Goal: Information Seeking & Learning: Learn about a topic

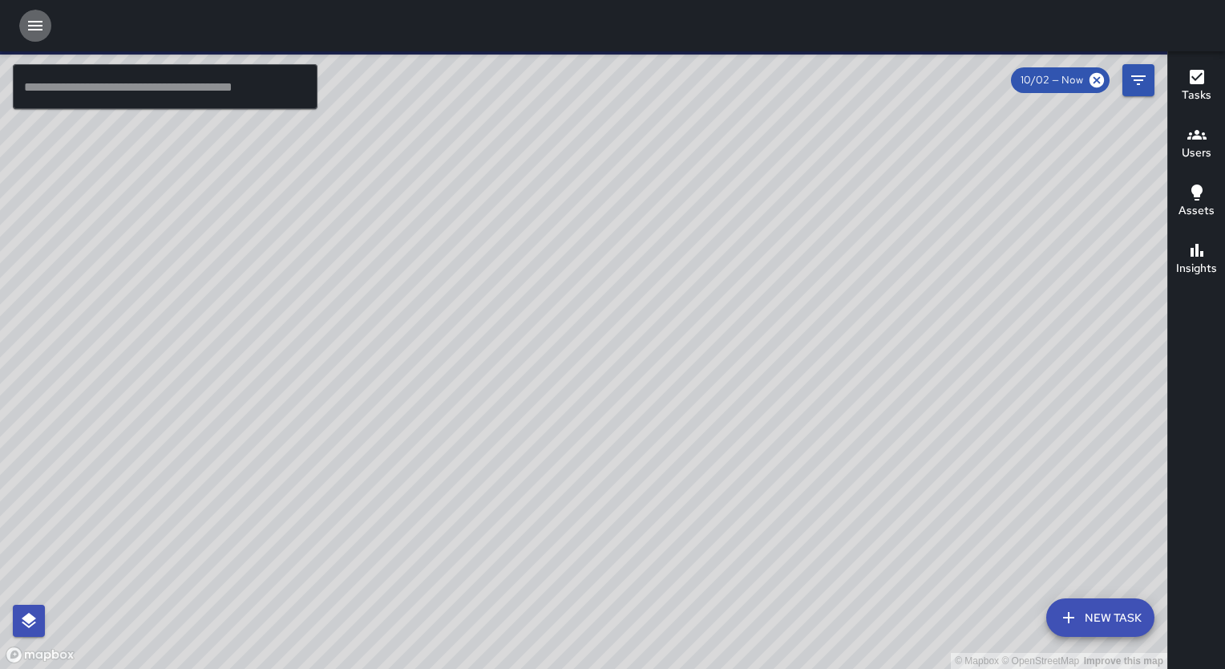
click at [28, 21] on icon "button" at bounding box center [35, 26] width 14 height 10
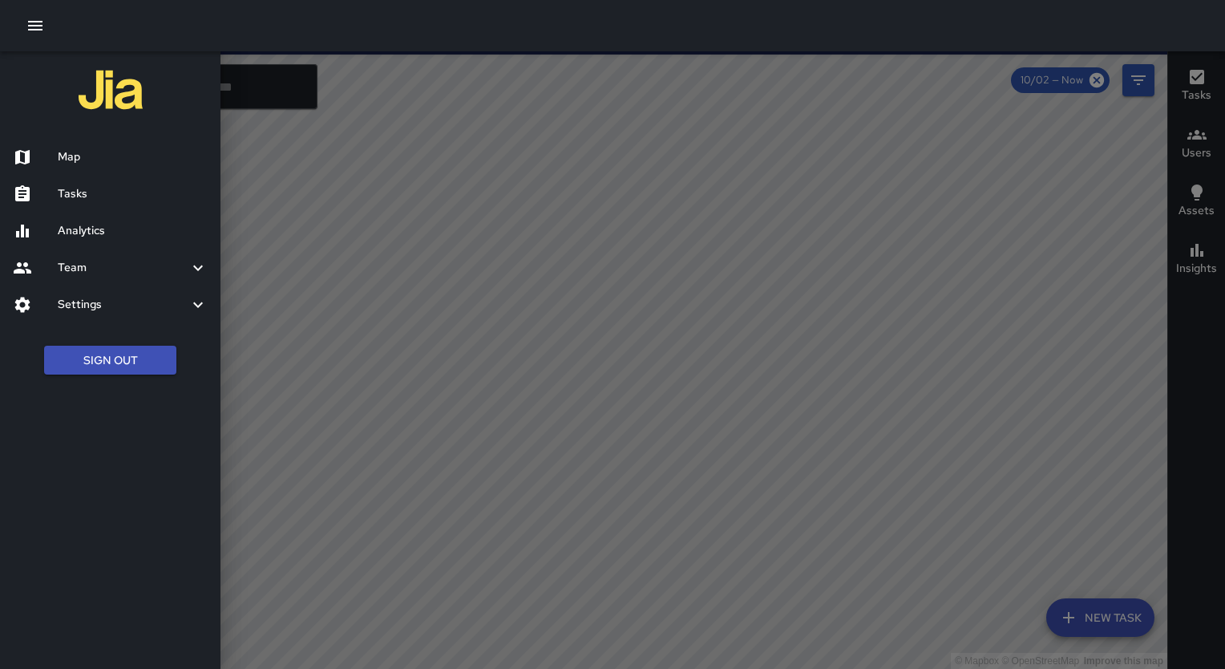
click at [58, 232] on h6 "Analytics" at bounding box center [133, 231] width 150 height 18
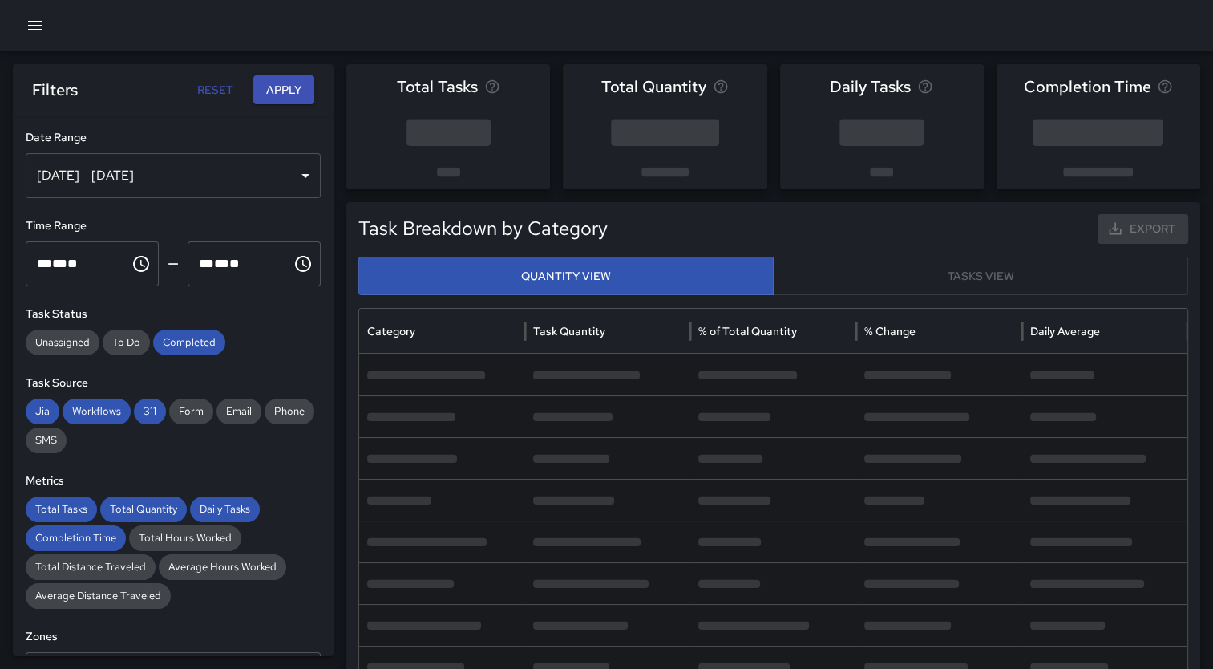
click at [281, 178] on div "[DATE] - [DATE]" at bounding box center [173, 175] width 295 height 45
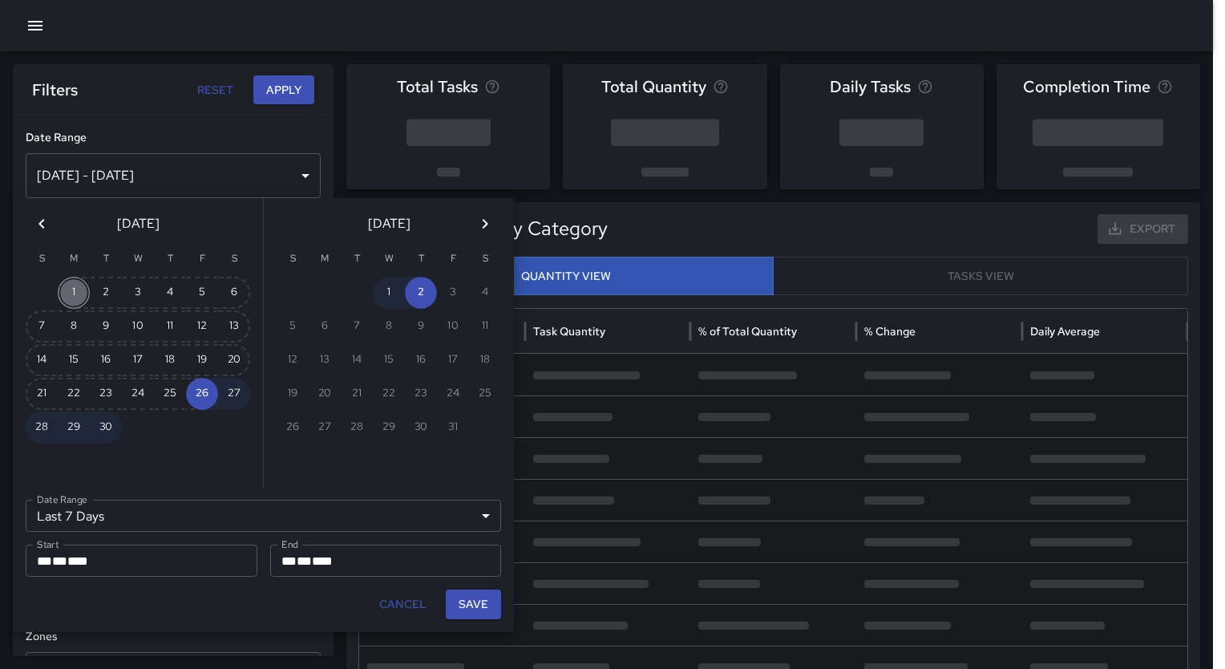
click at [67, 293] on button "1" at bounding box center [74, 293] width 32 height 32
type input "******"
type input "**********"
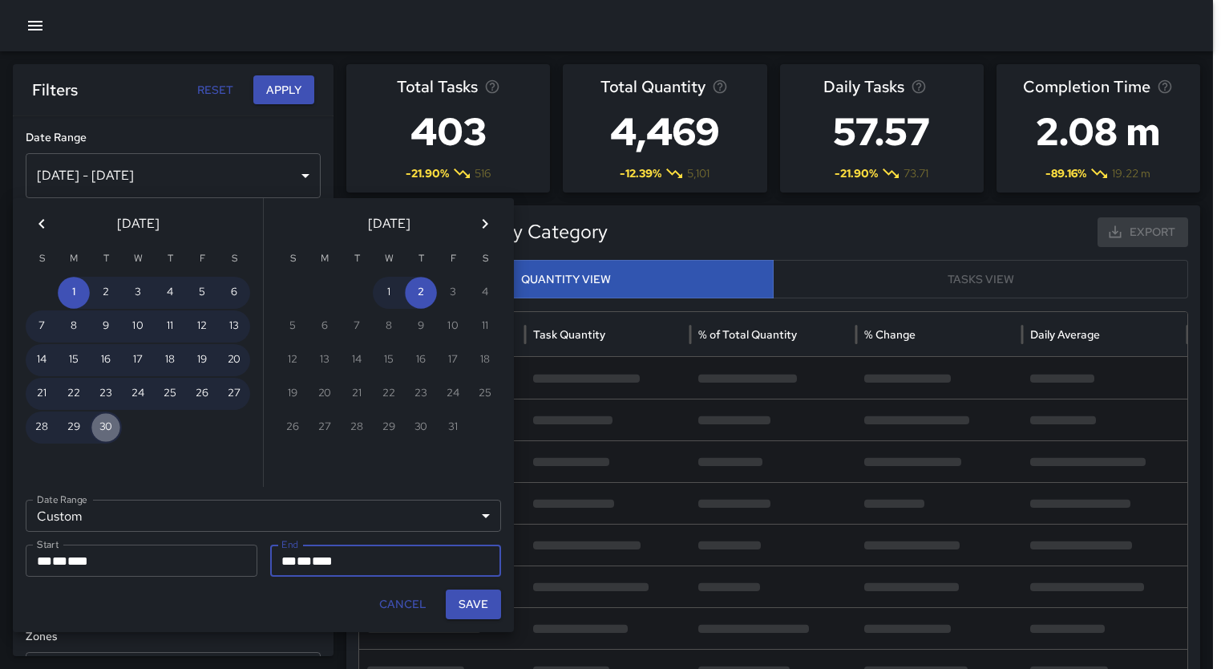
click at [103, 423] on button "30" at bounding box center [106, 427] width 32 height 32
type input "**********"
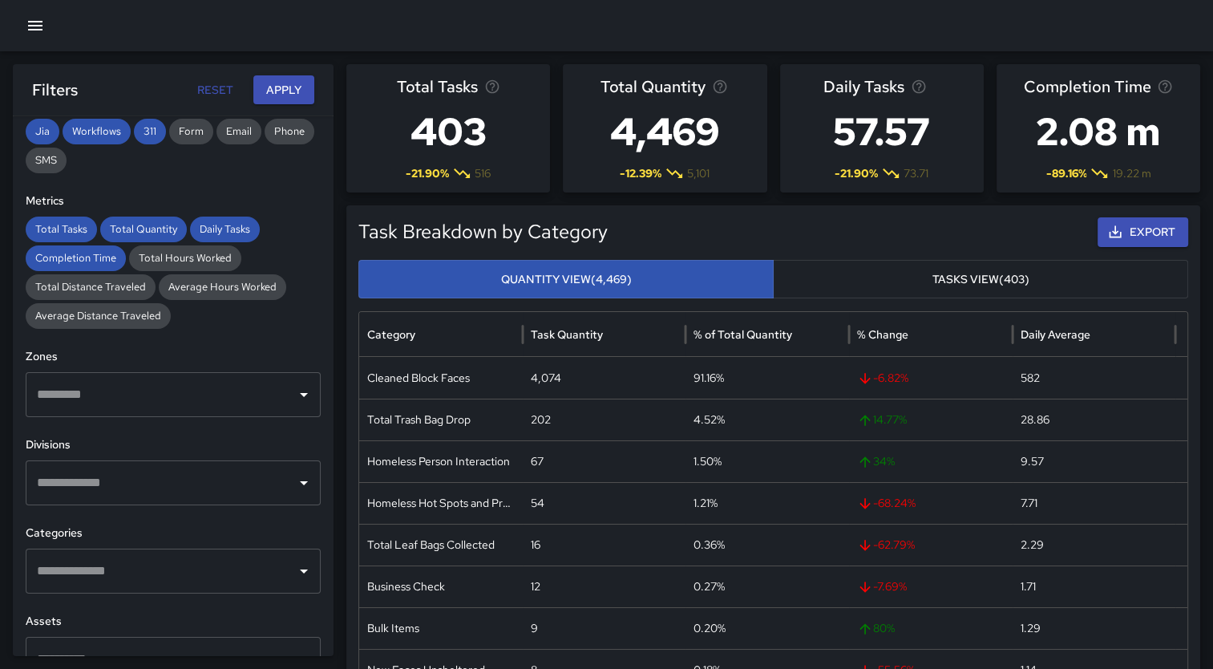
scroll to position [289, 0]
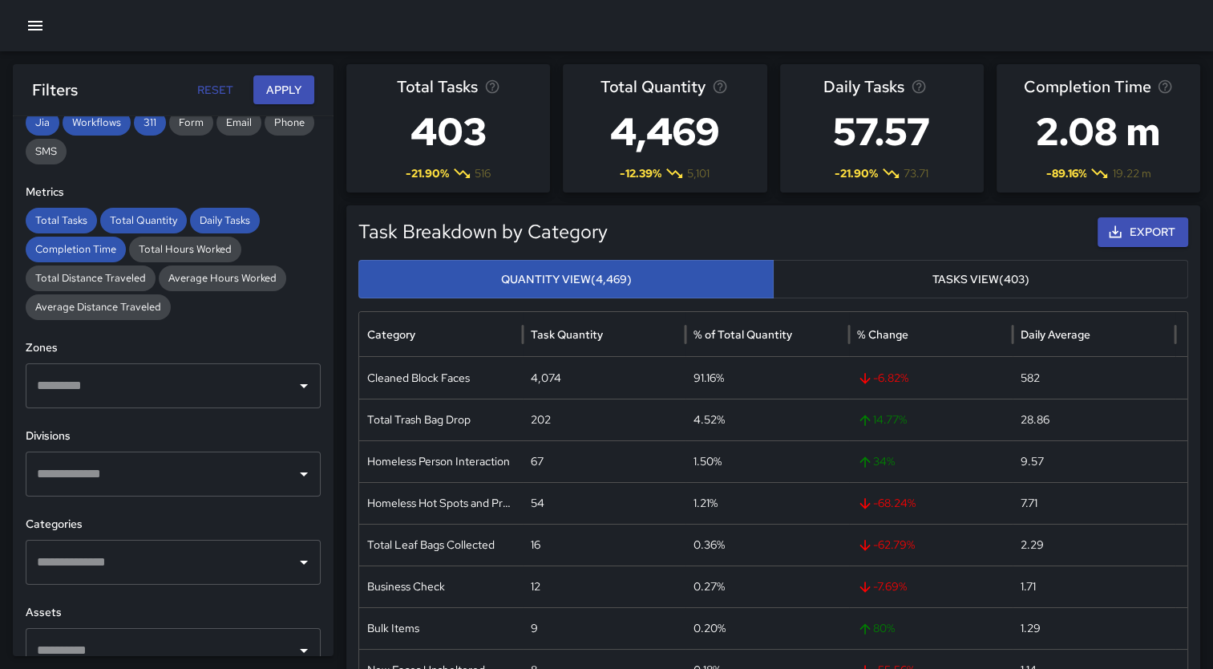
click at [293, 479] on div at bounding box center [303, 474] width 21 height 22
click at [294, 476] on icon "Open" at bounding box center [303, 473] width 19 height 19
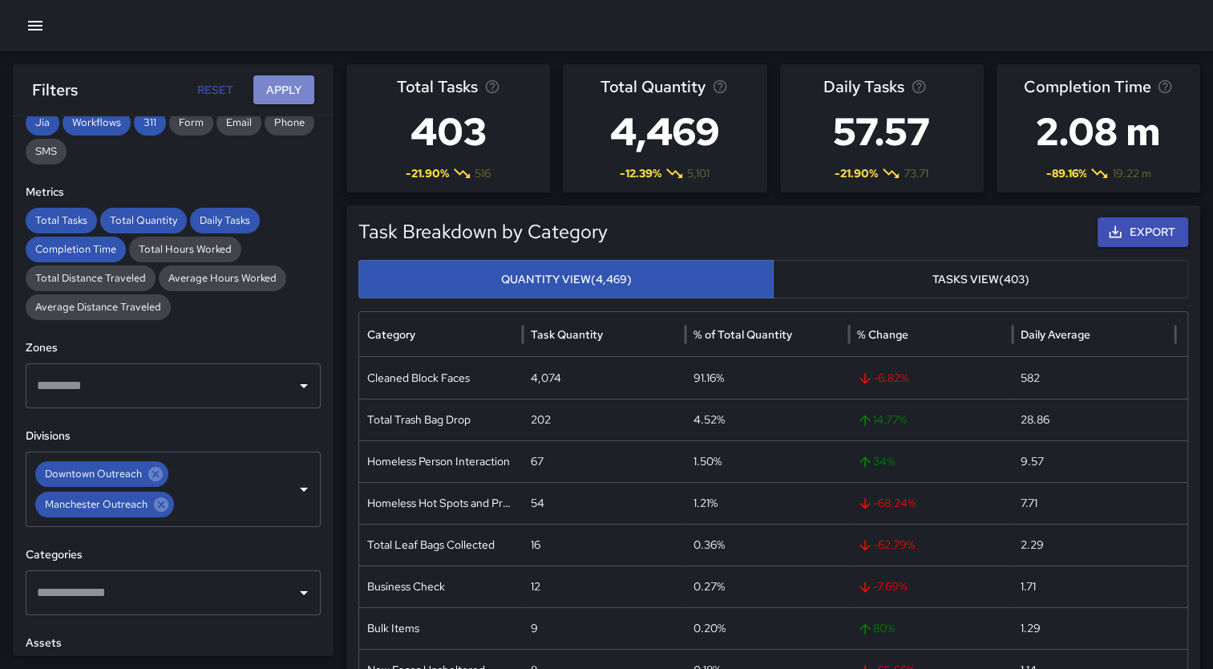
click at [282, 95] on button "Apply" at bounding box center [283, 90] width 61 height 30
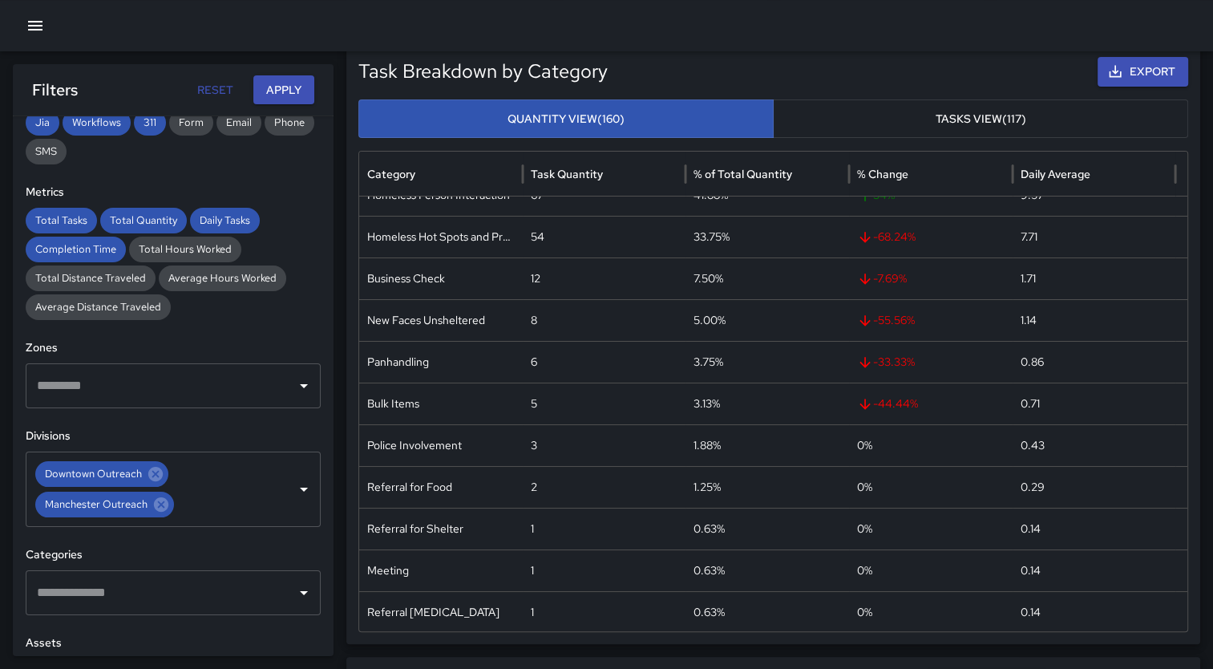
scroll to position [0, 0]
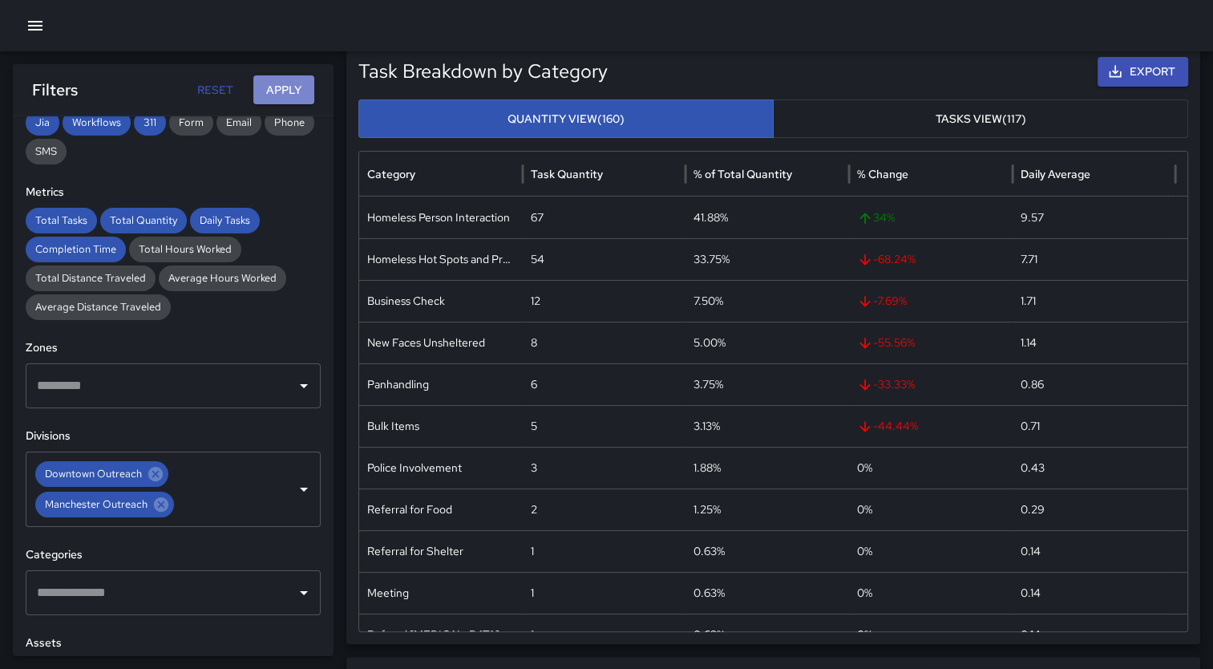
click at [287, 91] on button "Apply" at bounding box center [283, 90] width 61 height 30
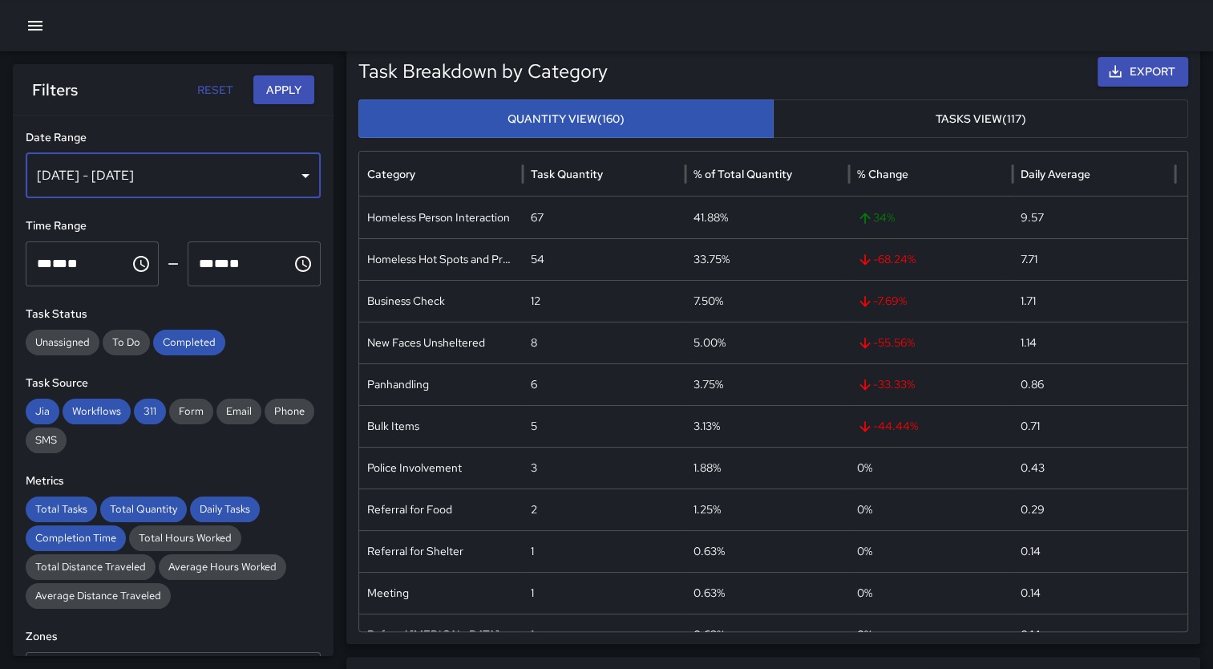
click at [279, 180] on div "[DATE] - [DATE]" at bounding box center [173, 175] width 295 height 45
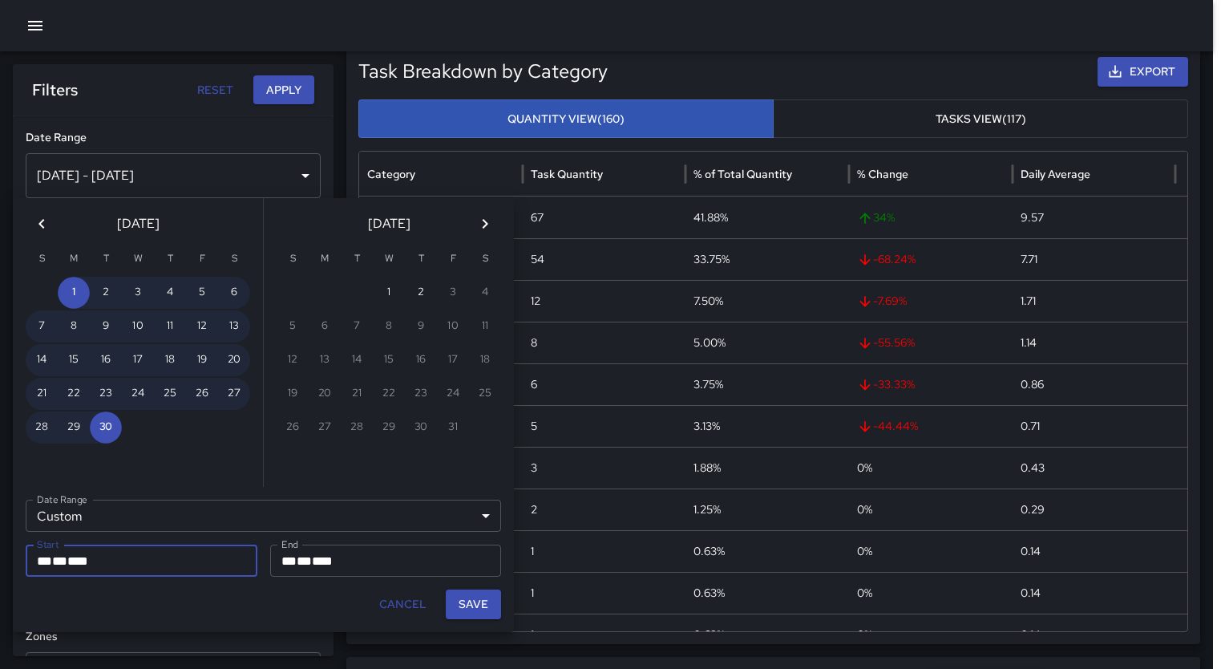
click at [467, 618] on div "**********" at bounding box center [263, 559] width 501 height 145
click at [468, 604] on button "Save" at bounding box center [473, 604] width 55 height 30
type input "**********"
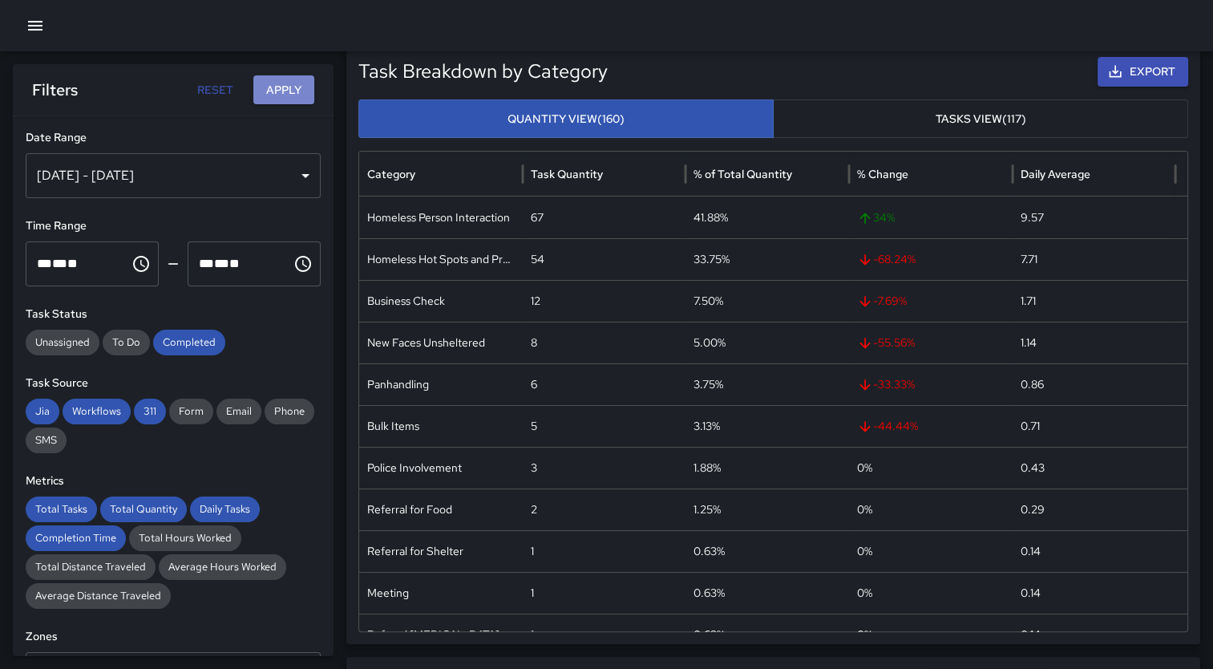
click at [285, 79] on button "Apply" at bounding box center [283, 90] width 61 height 30
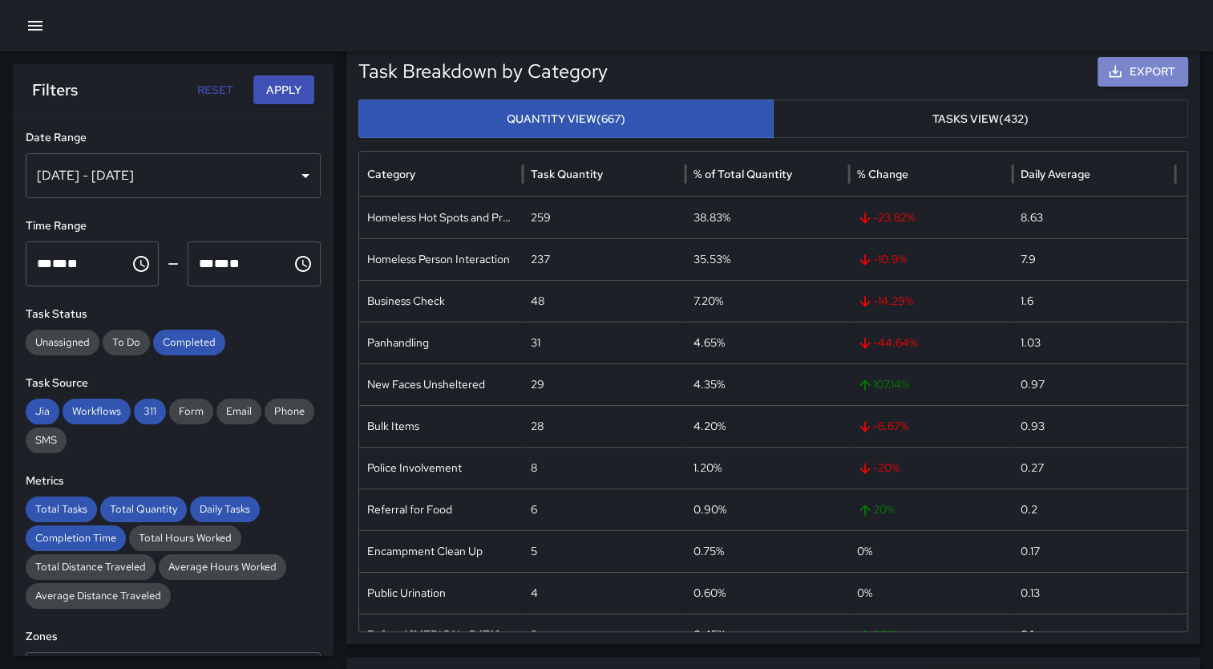
click at [1144, 69] on button "Export" at bounding box center [1142, 72] width 91 height 30
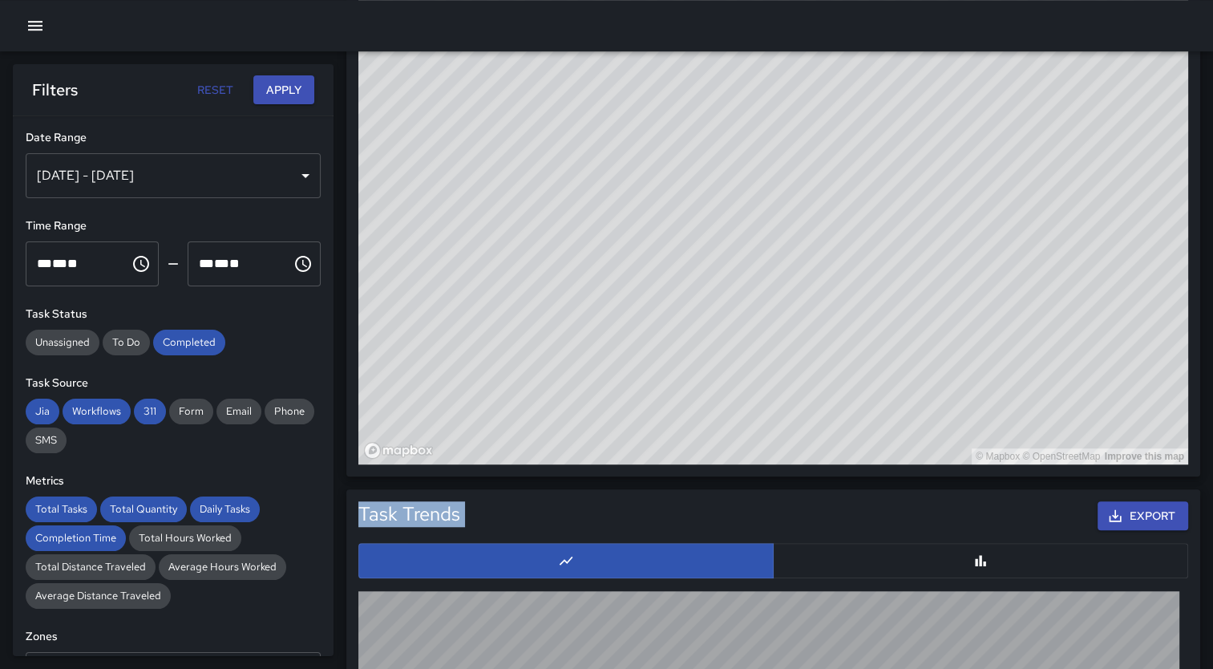
scroll to position [1453, 0]
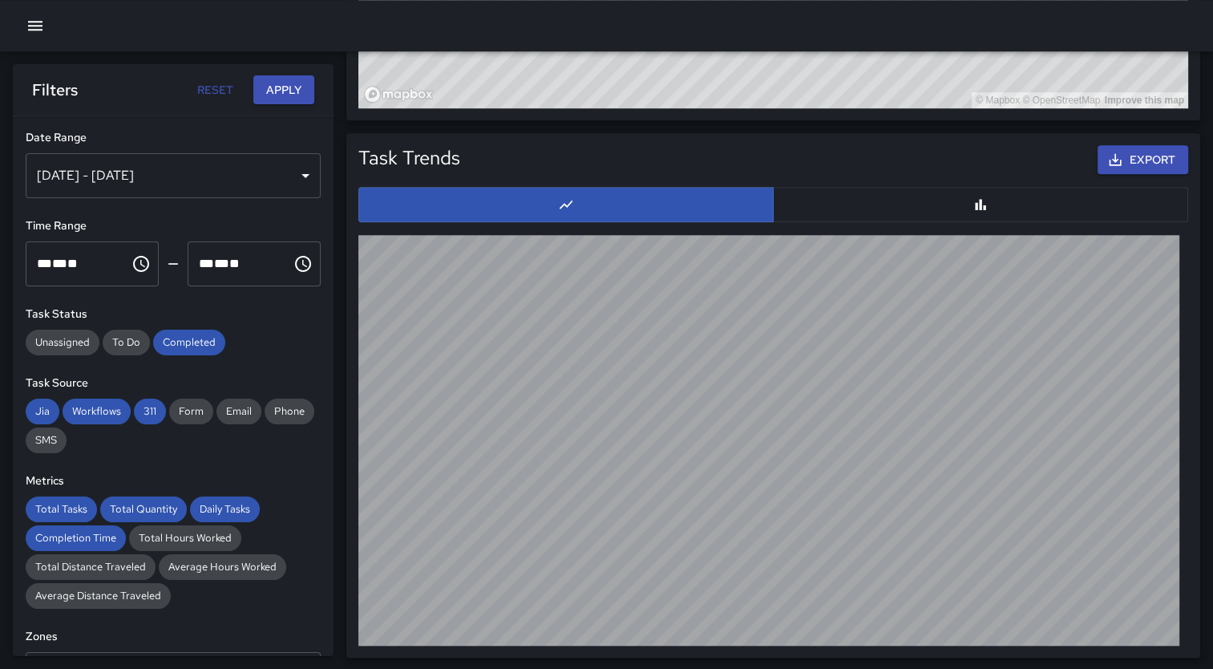
drag, startPoint x: 382, startPoint y: 203, endPoint x: 503, endPoint y: 91, distance: 165.1
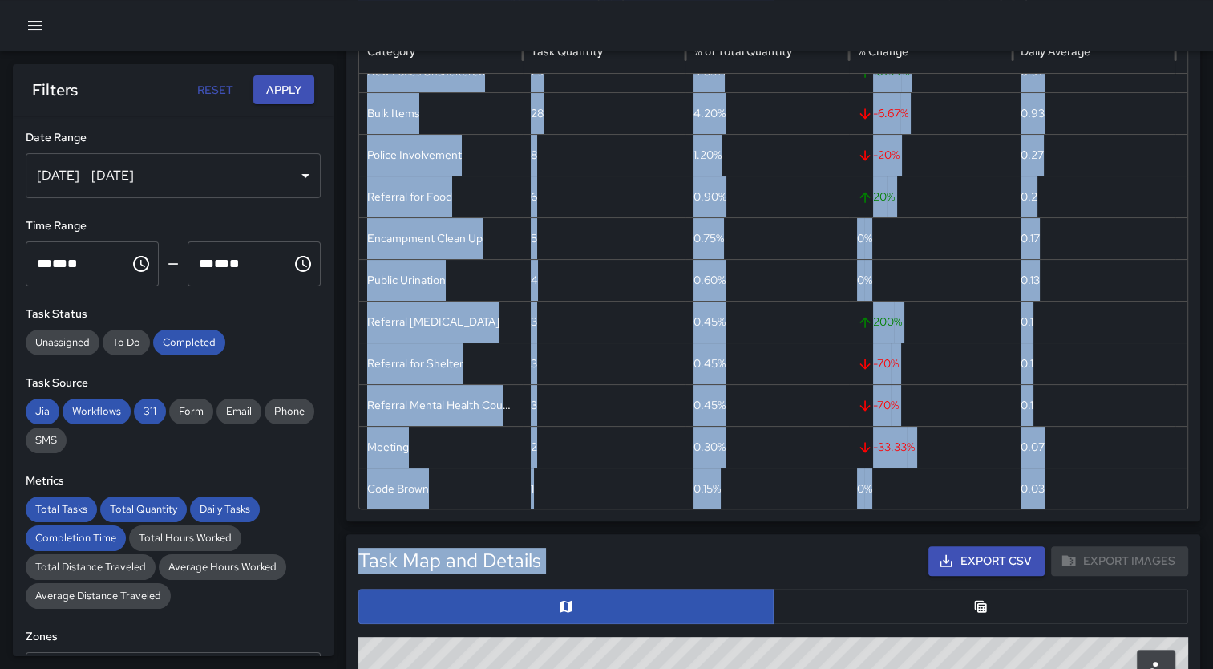
scroll to position [0, 0]
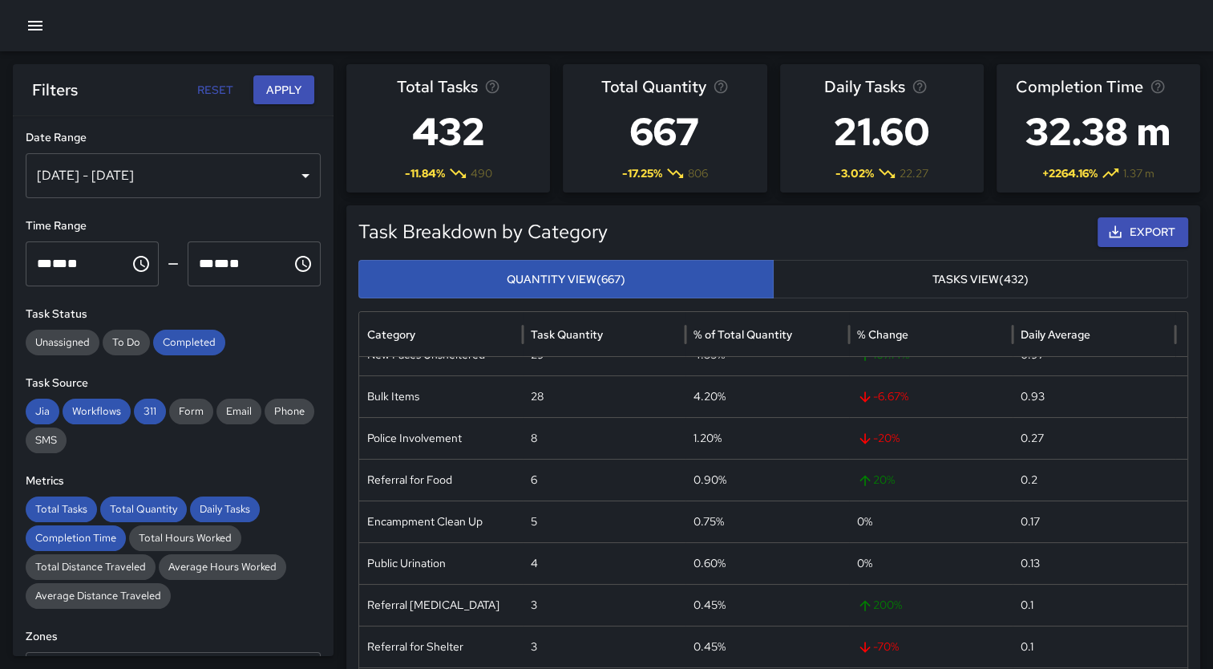
click at [670, 220] on h5 "Task Breakdown by Category" at bounding box center [668, 232] width 620 height 26
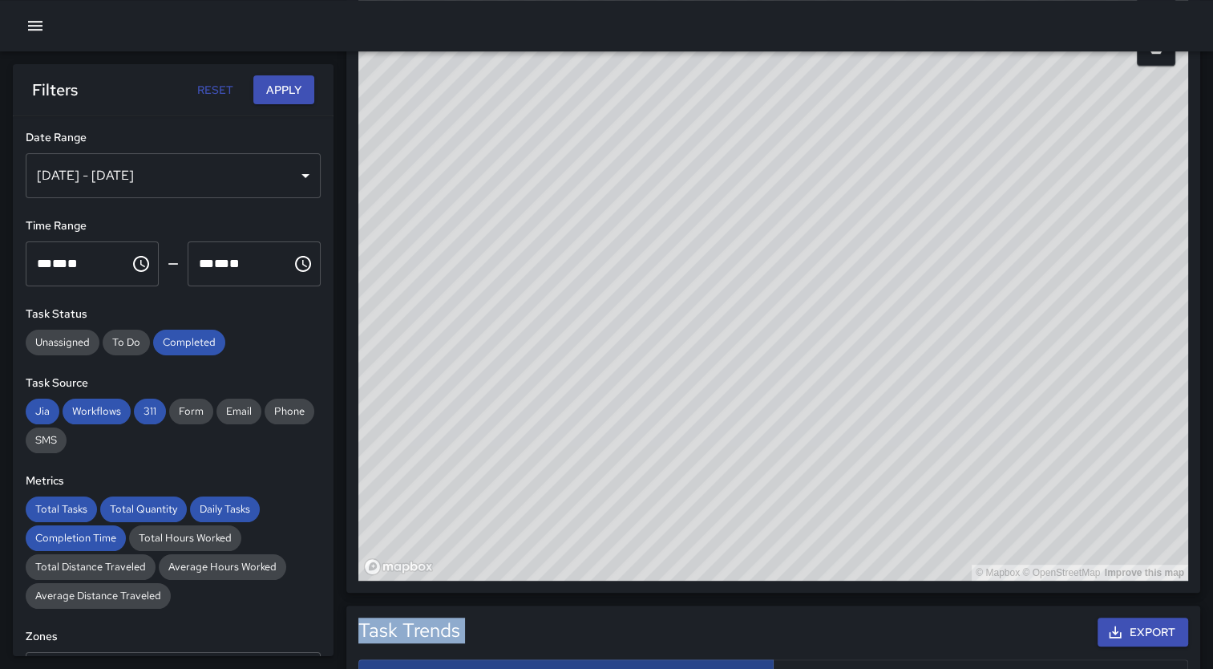
scroll to position [1031, 0]
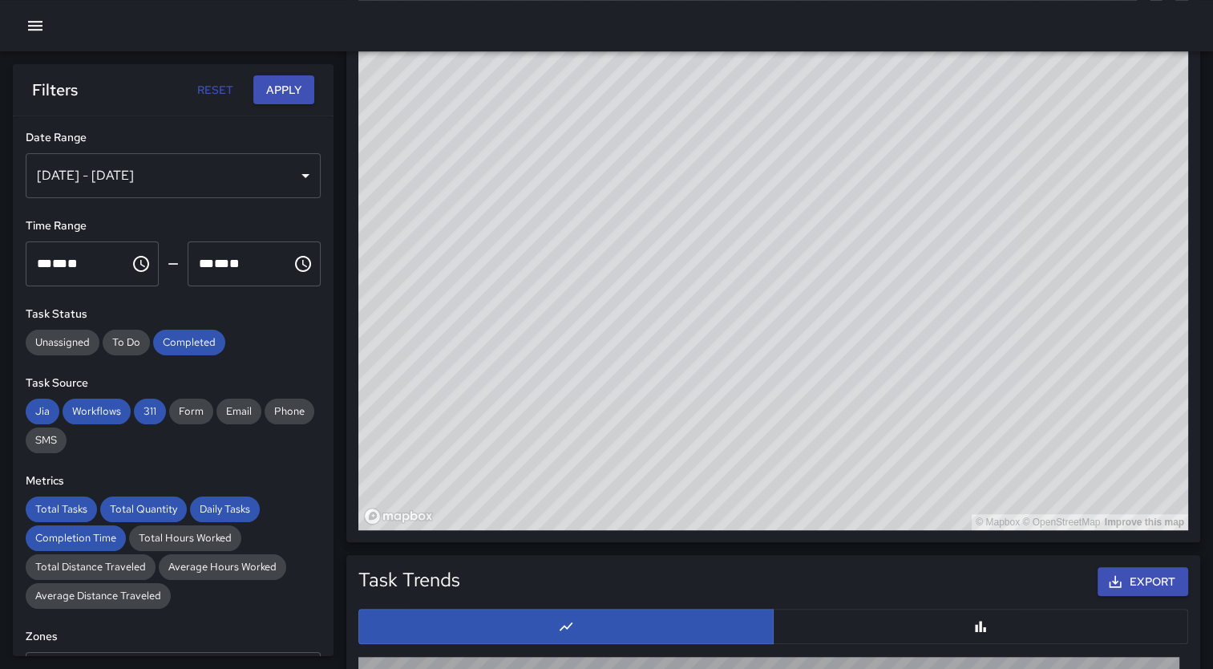
drag, startPoint x: 385, startPoint y: 134, endPoint x: 677, endPoint y: 162, distance: 293.9
click at [677, 162] on div "Total Tasks 432 -11.84 % 490 Total Quantity 667 -17.25 % 806 Daily Tasks 21.60 …" at bounding box center [779, 62] width 867 height 2059
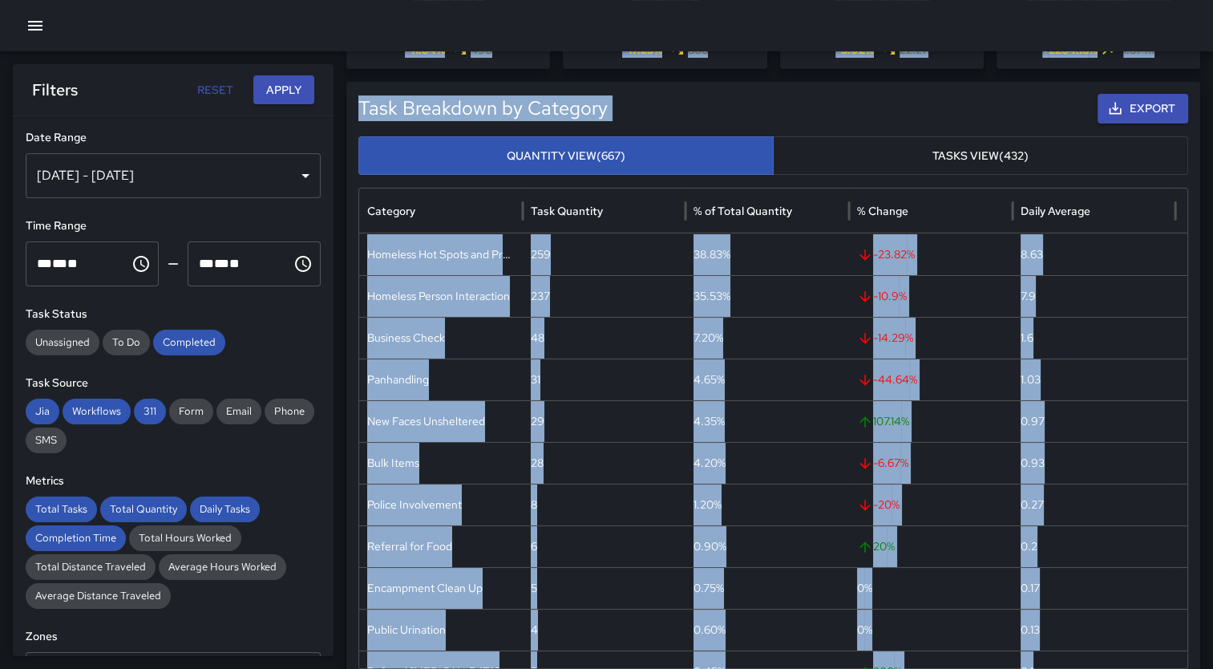
scroll to position [49, 0]
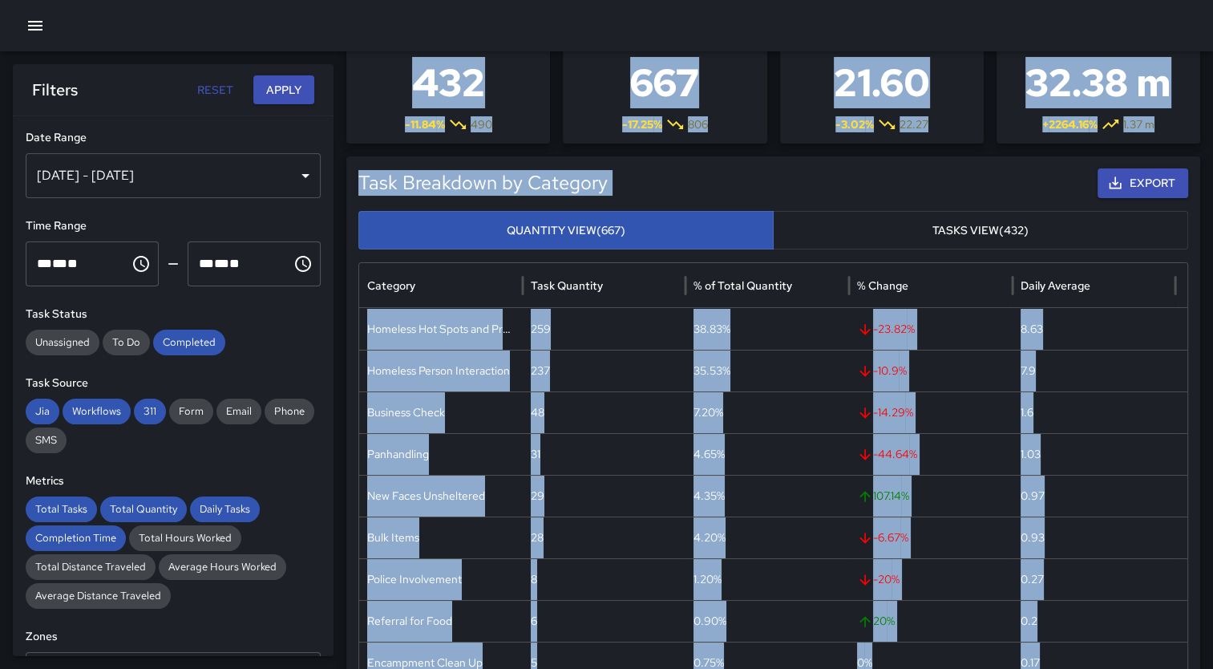
click at [1135, 171] on button "Export" at bounding box center [1142, 183] width 91 height 30
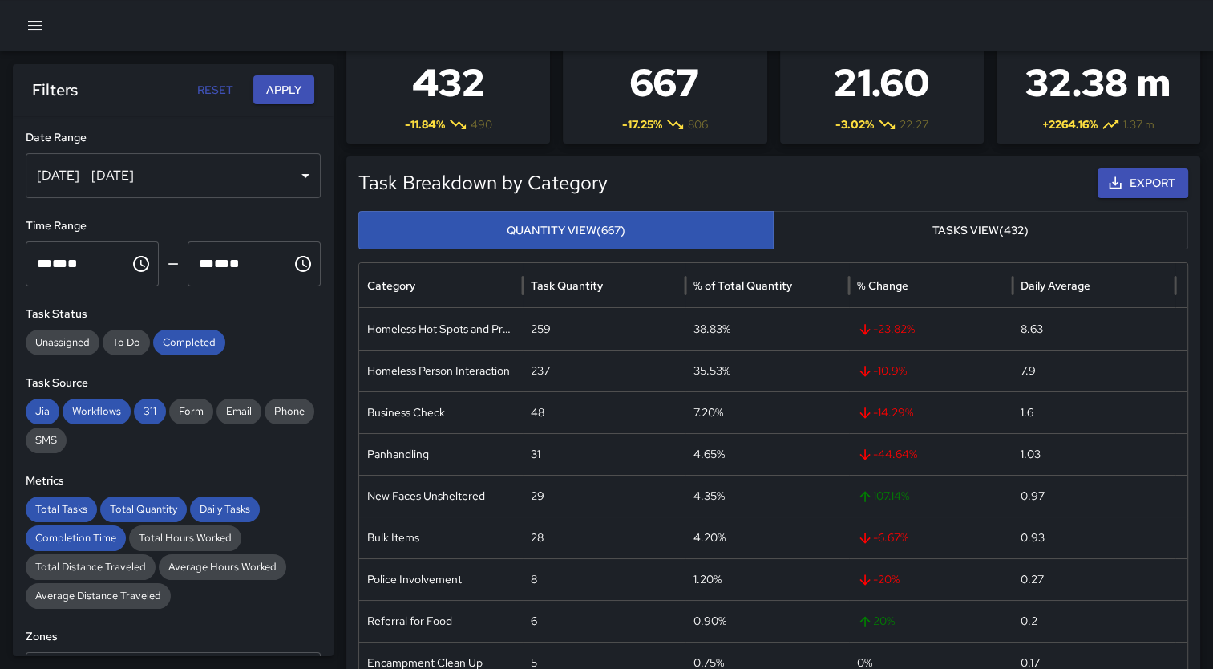
click at [1188, 14] on div at bounding box center [606, 25] width 1213 height 51
click at [32, 26] on icon "button" at bounding box center [35, 26] width 14 height 10
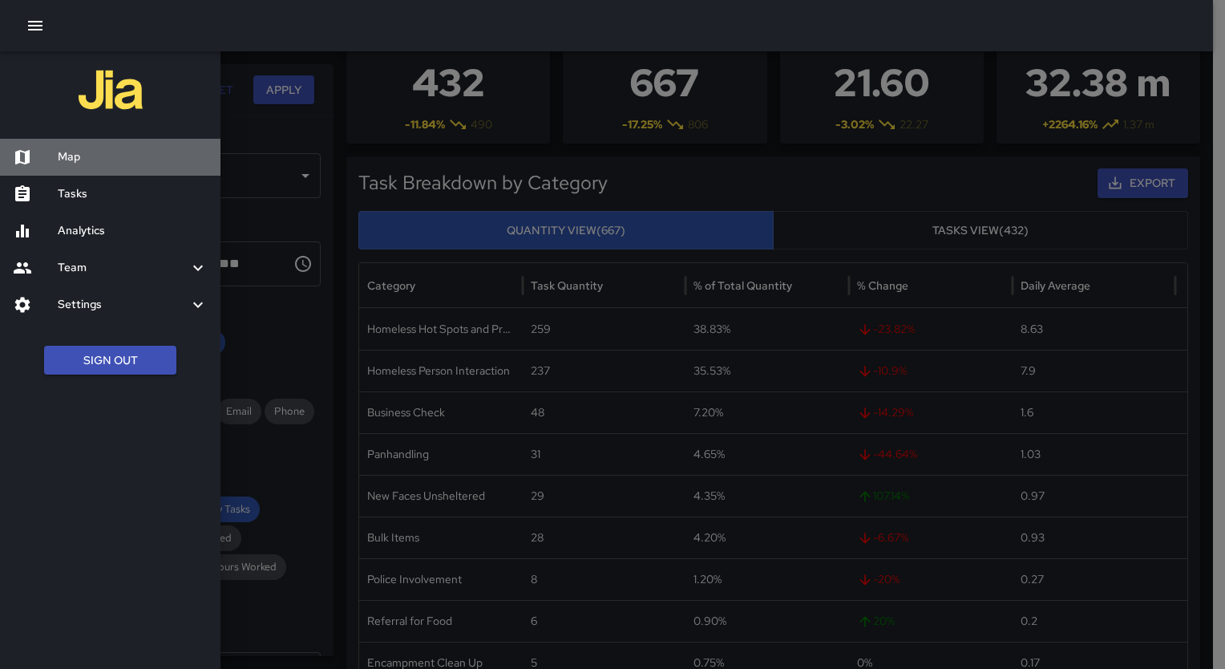
click at [72, 152] on h6 "Map" at bounding box center [133, 157] width 150 height 18
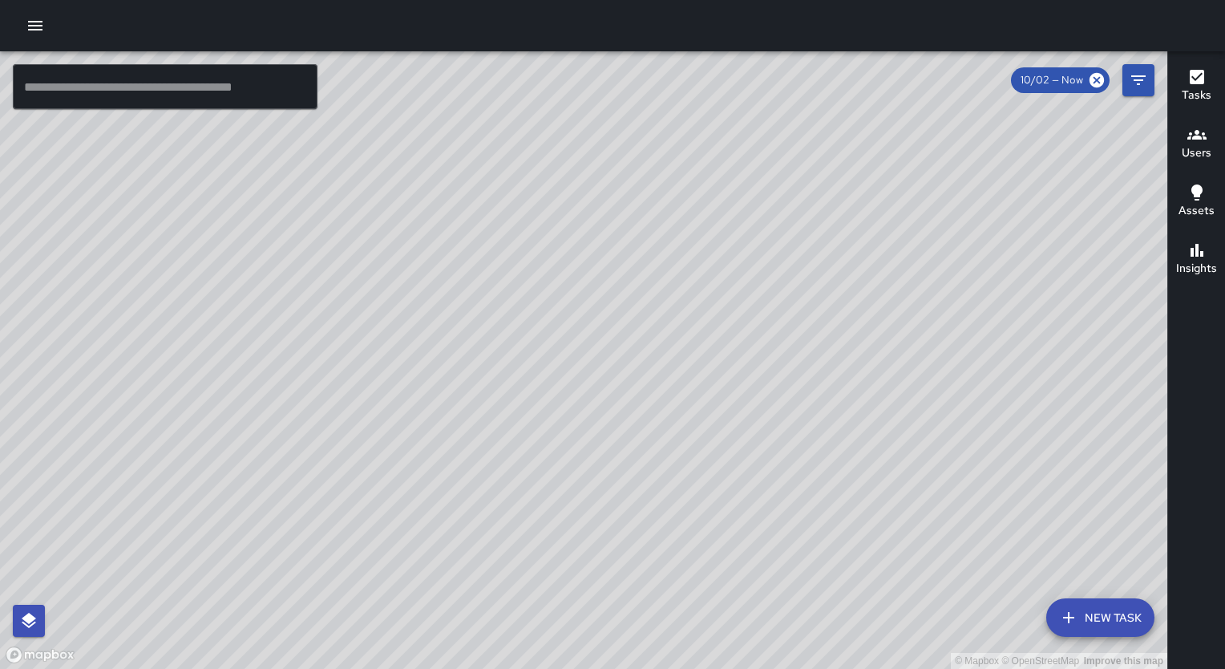
click at [50, 27] on button "button" at bounding box center [35, 26] width 32 height 32
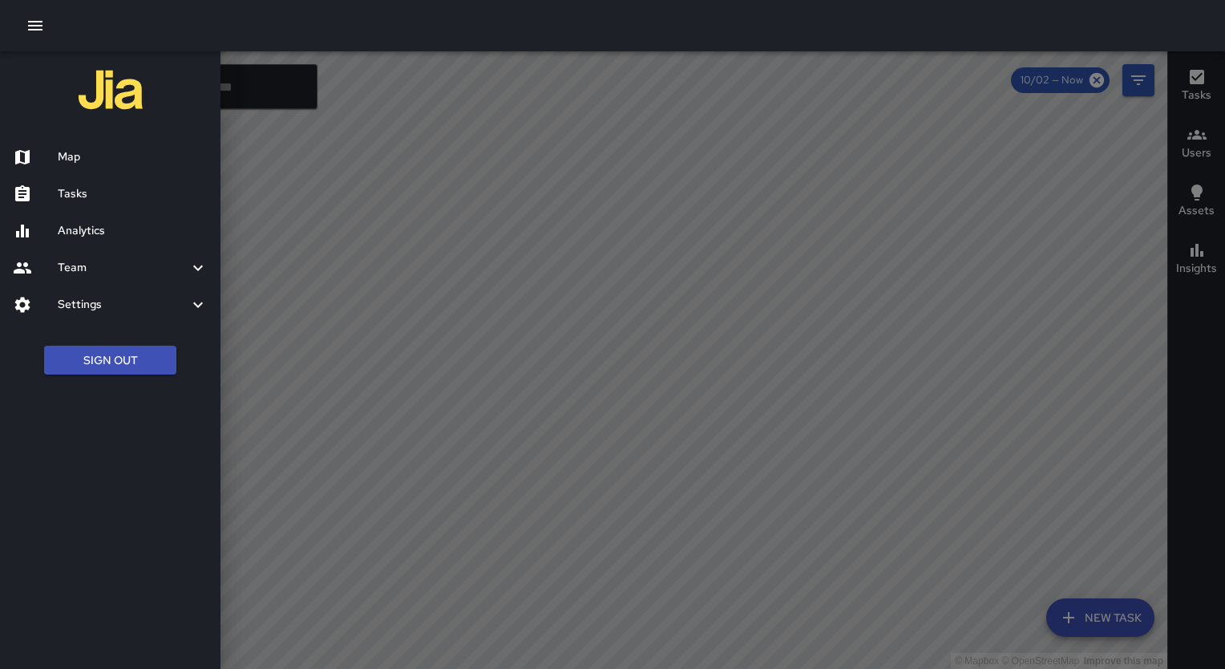
click at [107, 227] on h6 "Analytics" at bounding box center [133, 231] width 150 height 18
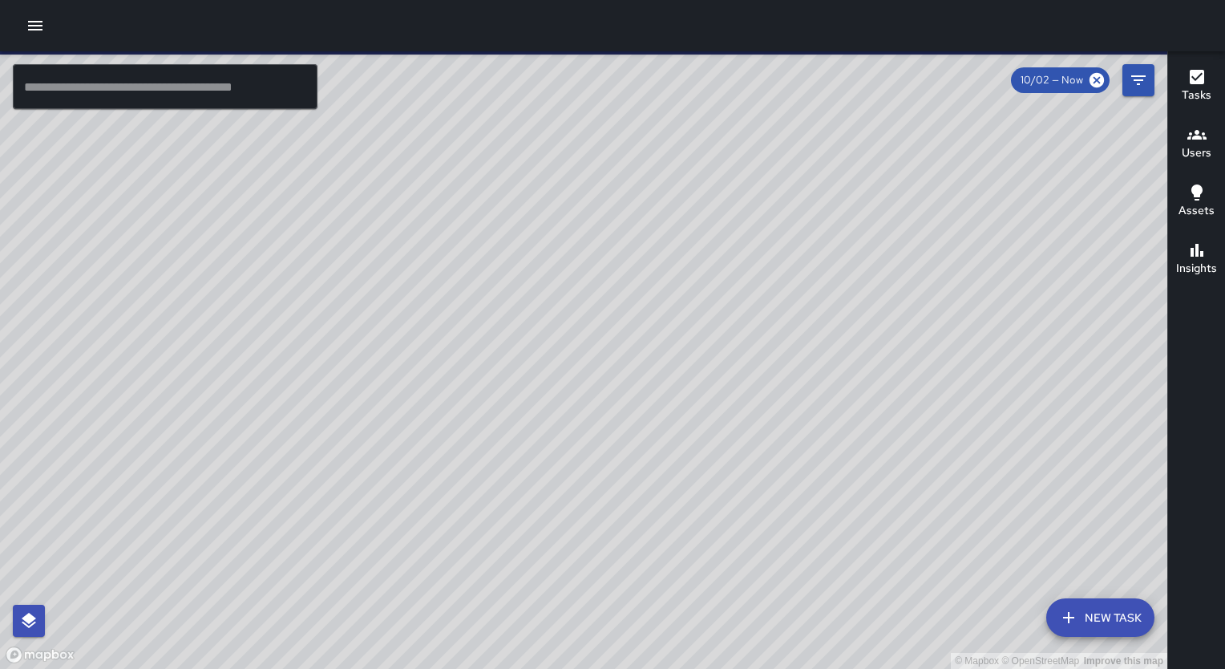
click at [1187, 162] on button "Users" at bounding box center [1196, 144] width 57 height 58
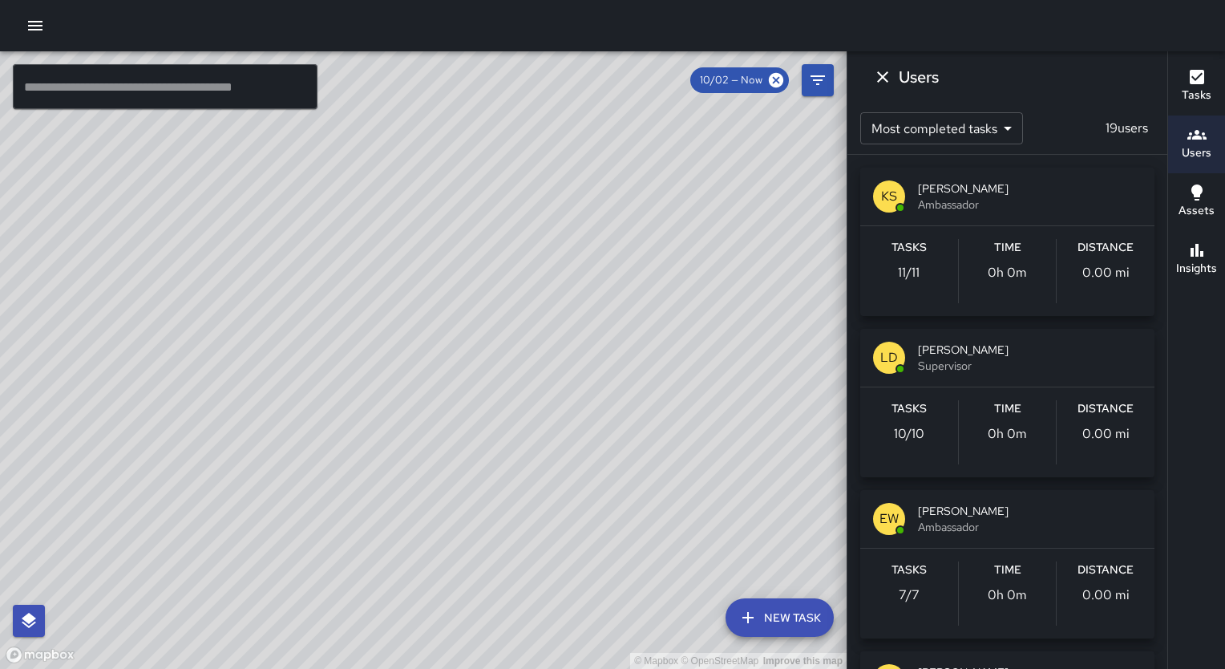
click at [1113, 194] on span "[PERSON_NAME]" at bounding box center [1030, 188] width 224 height 16
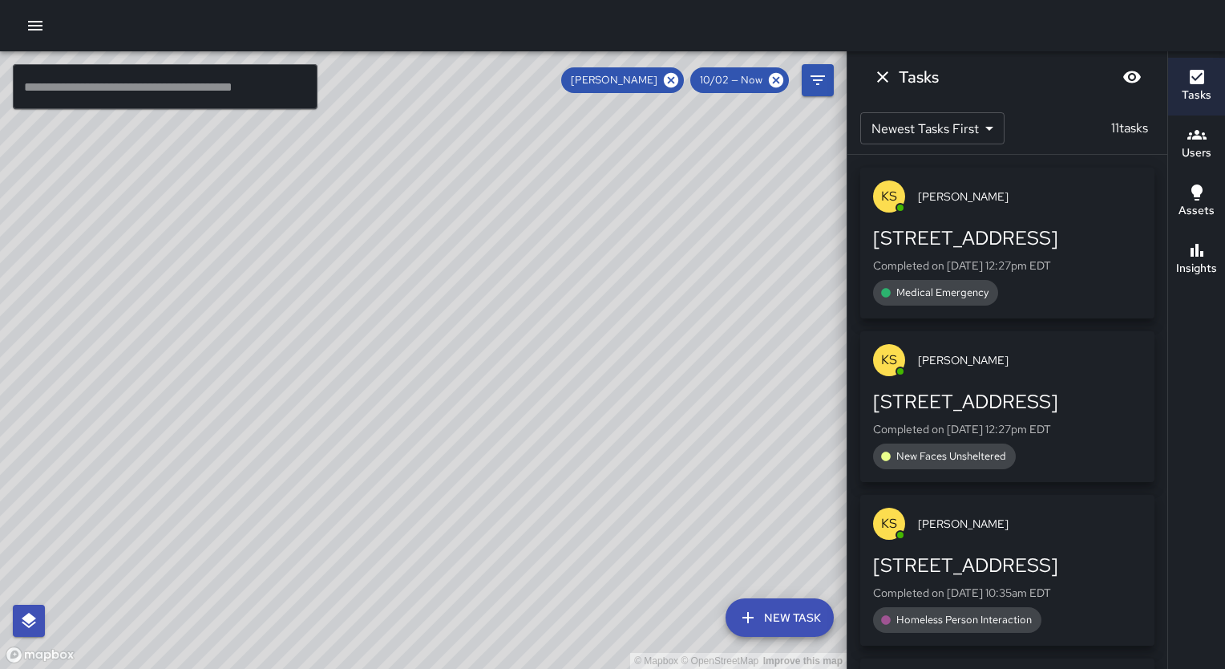
click at [1012, 285] on div "Medical Emergency" at bounding box center [1007, 293] width 269 height 26
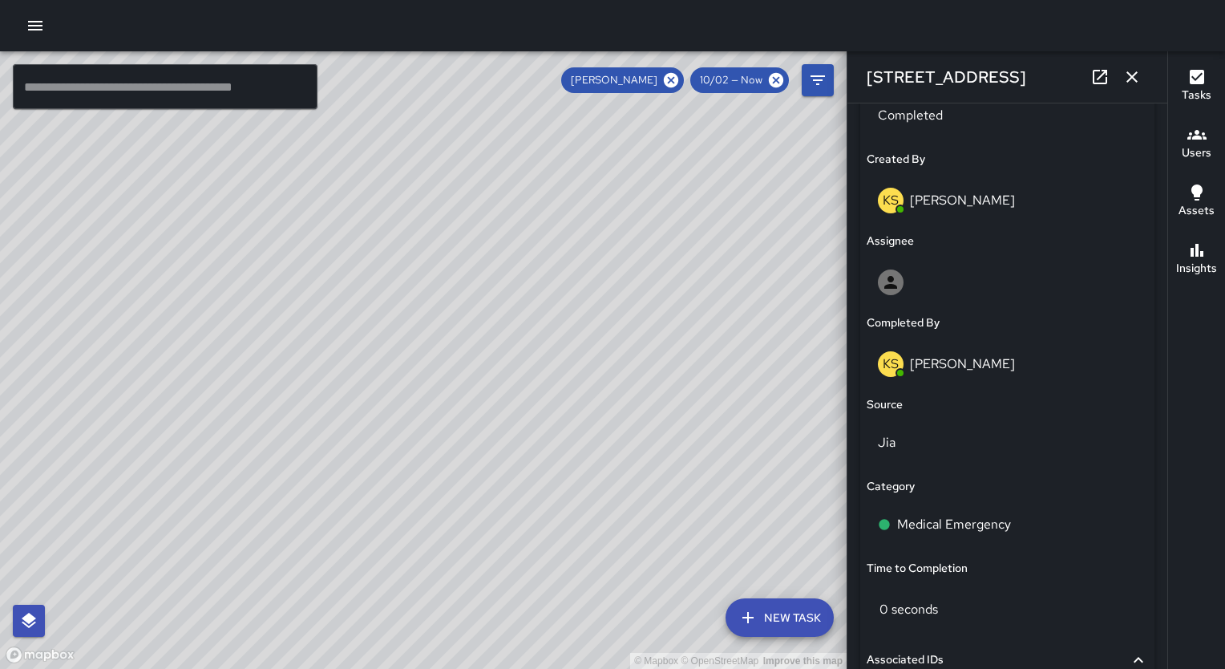
scroll to position [840, 0]
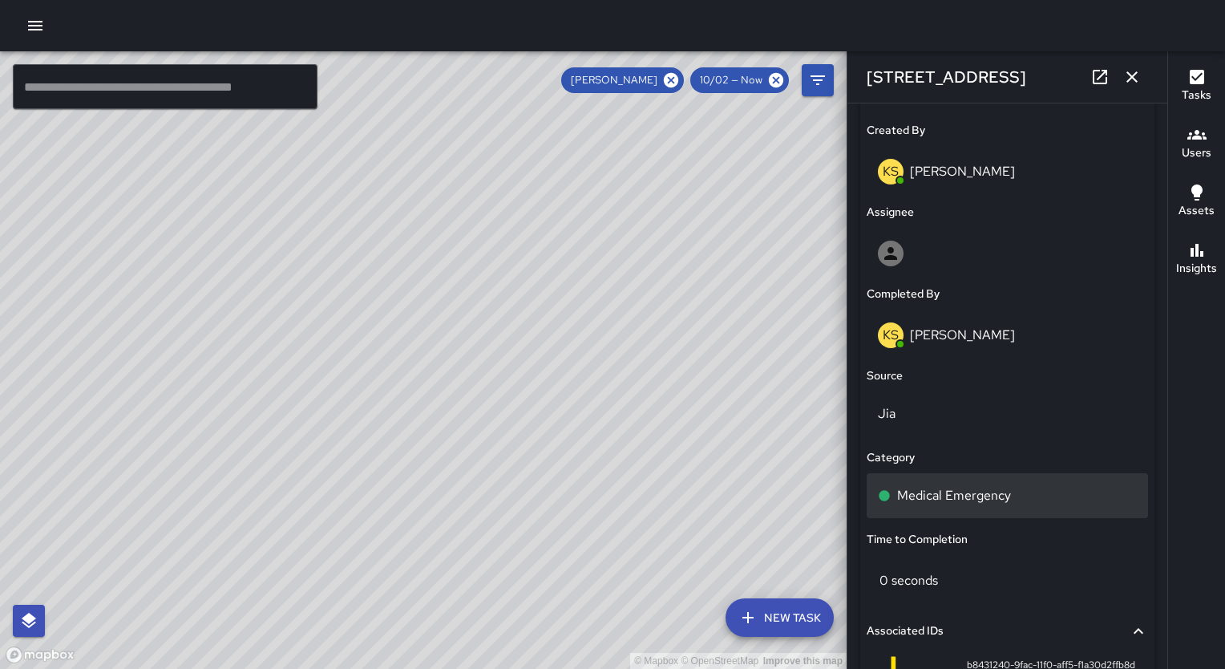
click at [1054, 483] on div "Medical Emergency" at bounding box center [1007, 495] width 281 height 45
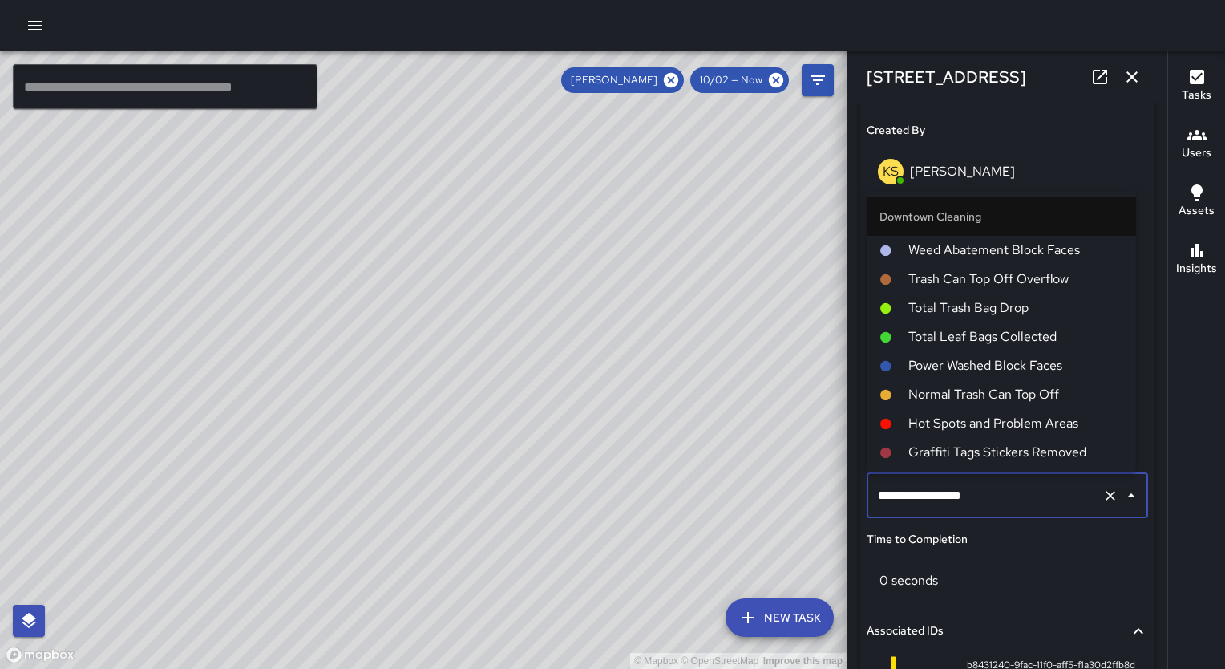
scroll to position [409, 0]
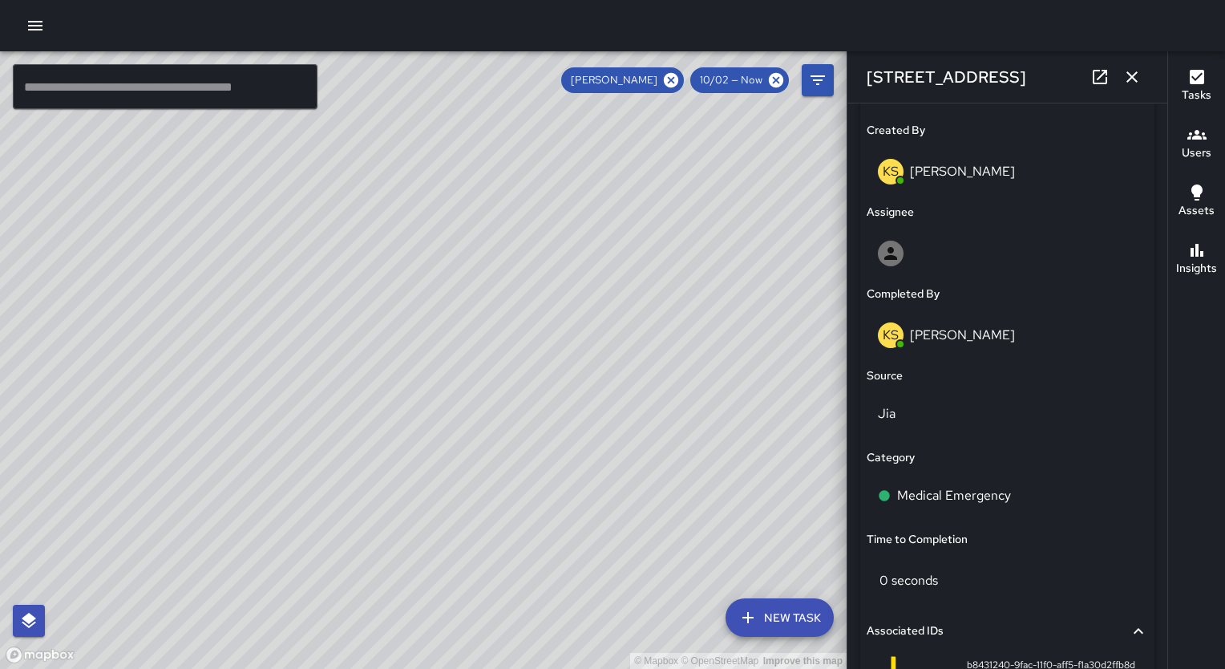
drag, startPoint x: 456, startPoint y: 370, endPoint x: 479, endPoint y: 191, distance: 181.0
click at [479, 191] on div "© Mapbox © OpenStreetMap Improve this map" at bounding box center [423, 359] width 847 height 617
click at [1035, 489] on div "Medical Emergency" at bounding box center [1007, 495] width 259 height 19
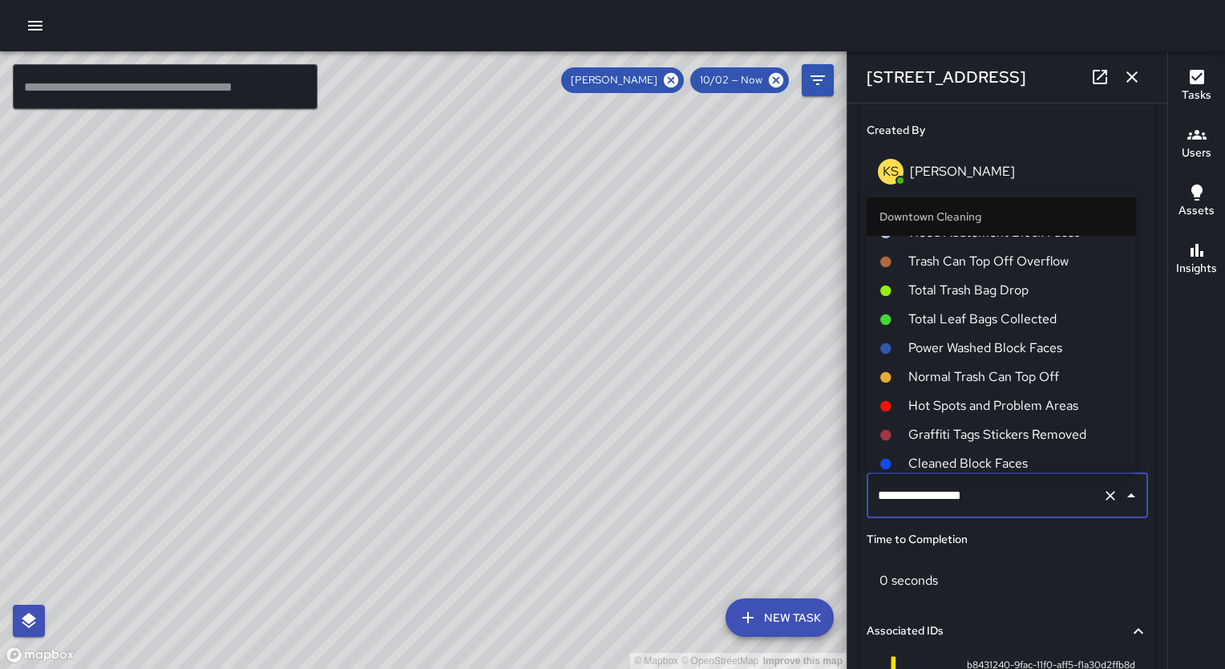
scroll to position [0, 0]
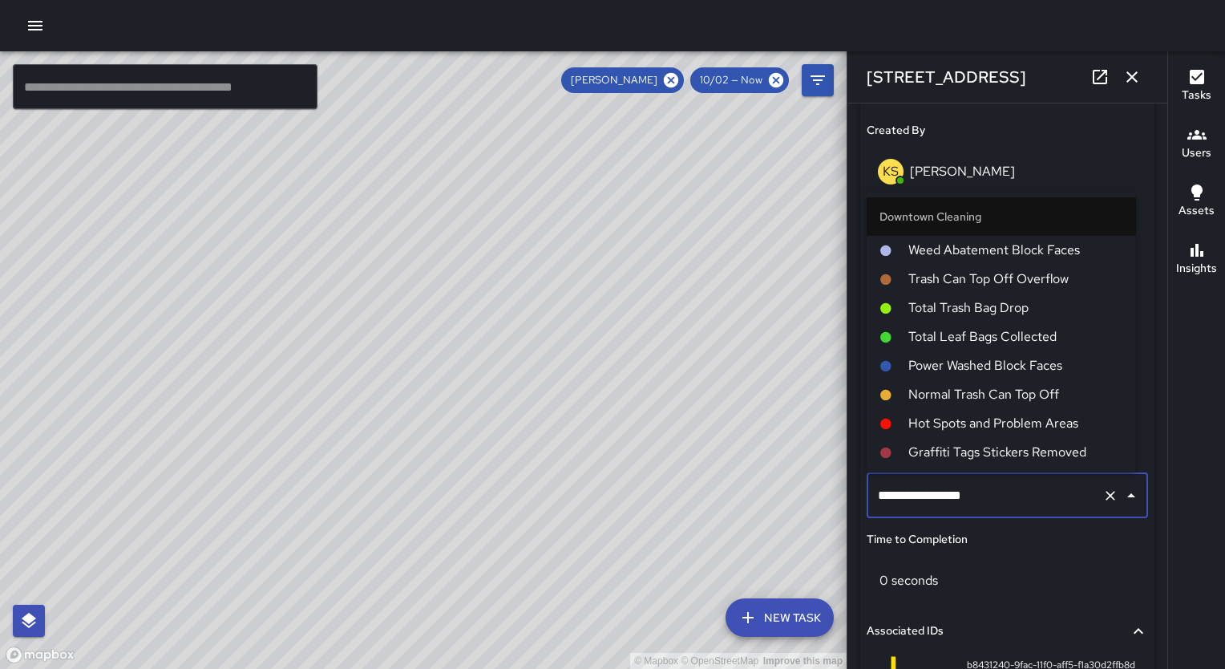
click at [1089, 210] on li "Downtown Cleaning" at bounding box center [1001, 217] width 269 height 38
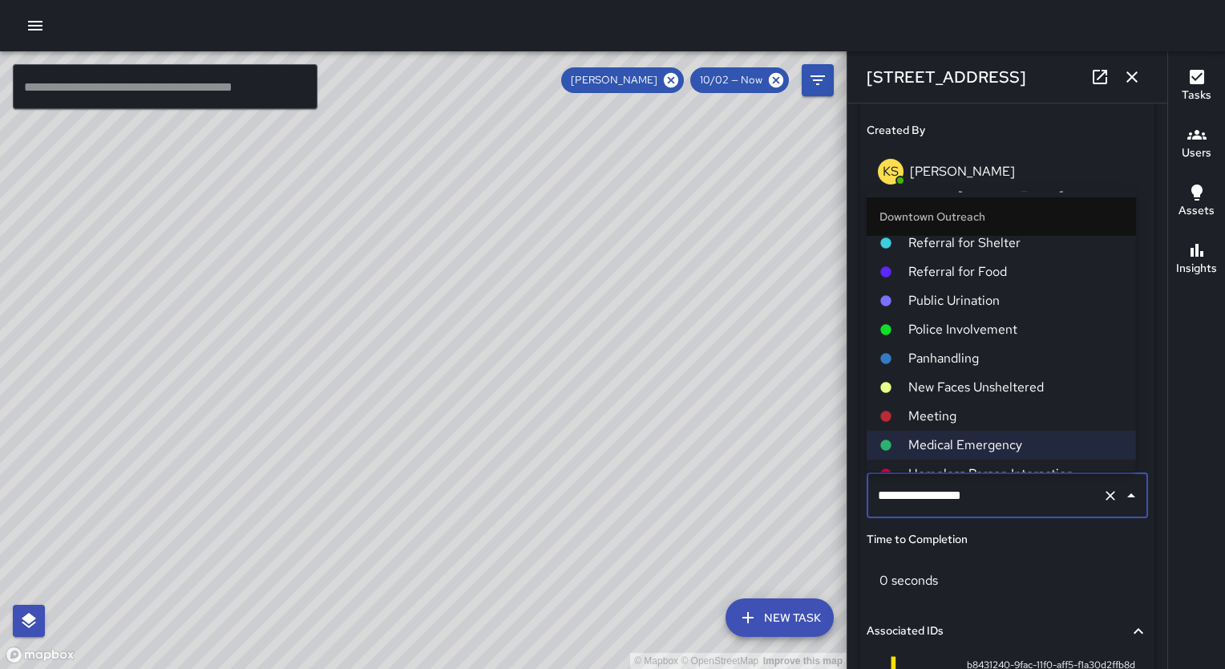
scroll to position [468, 0]
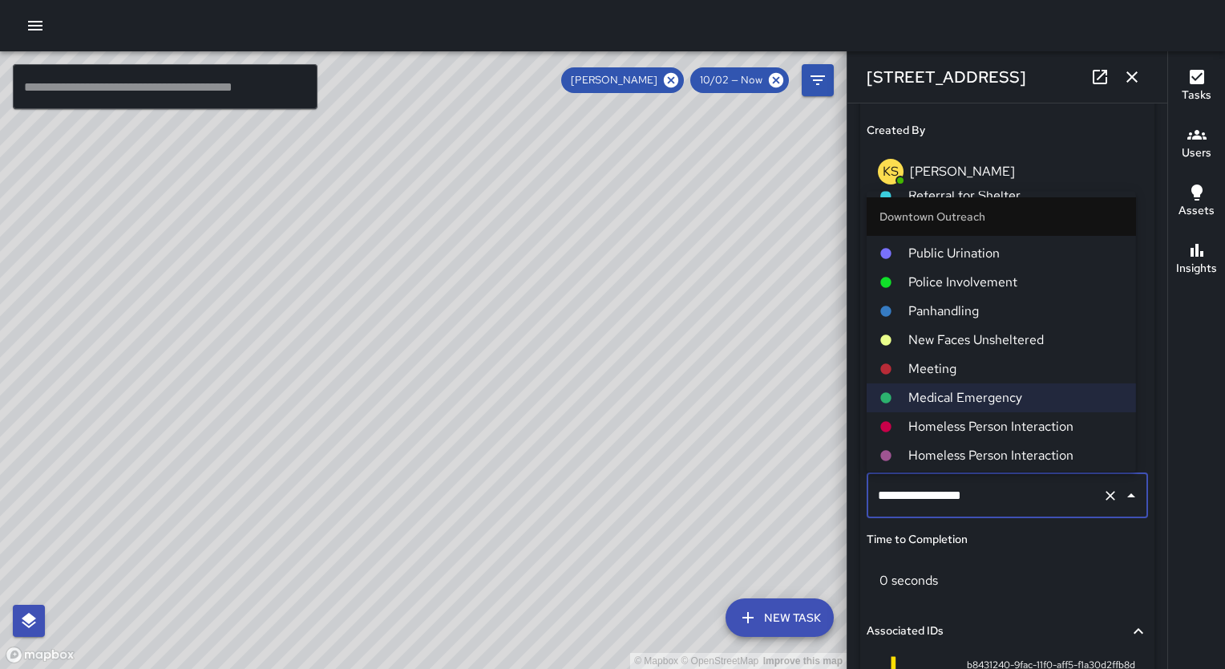
click at [1075, 450] on span "Homeless Person Interaction" at bounding box center [1015, 456] width 215 height 19
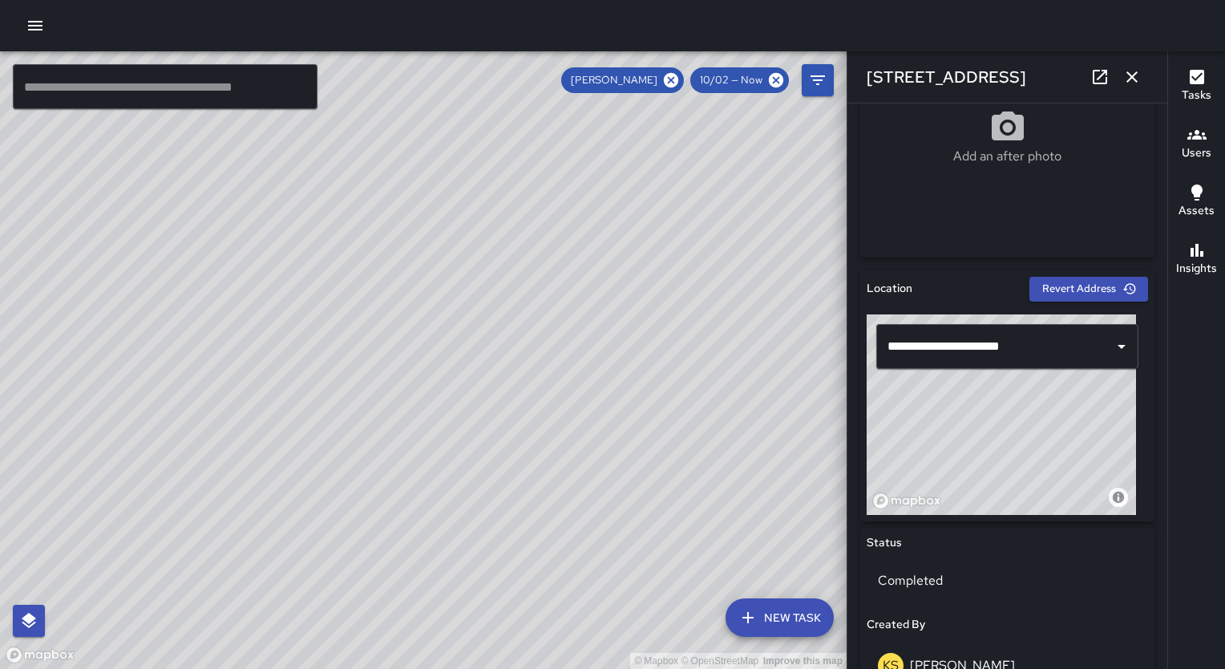
scroll to position [0, 0]
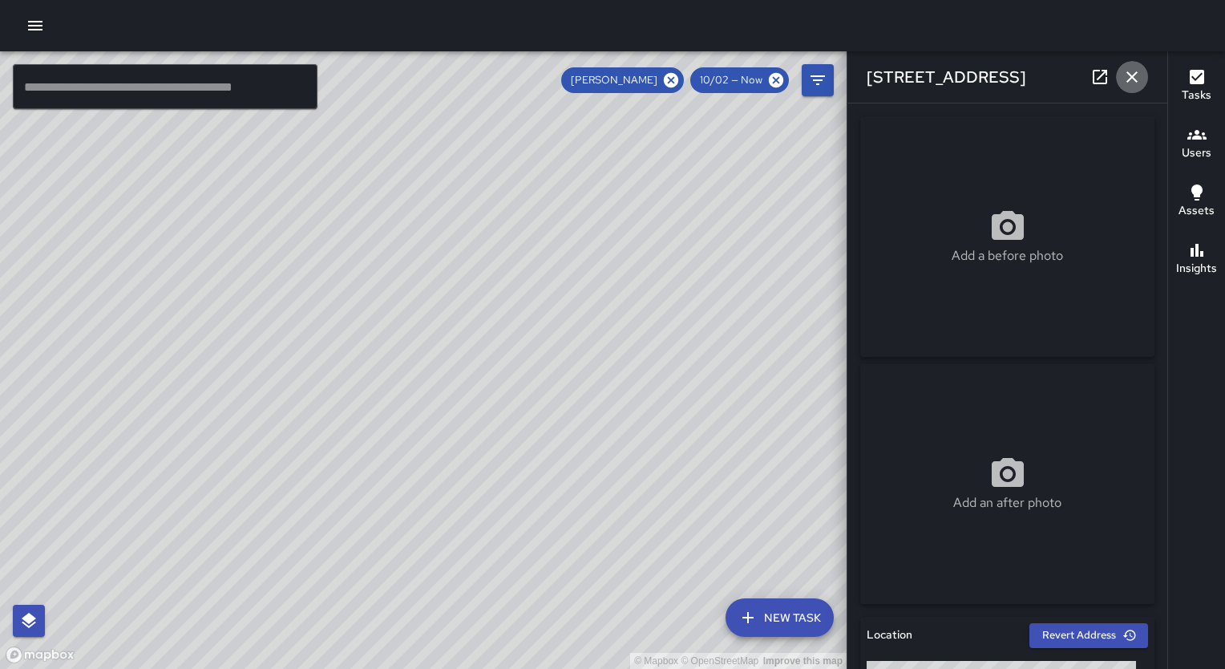
click at [1136, 81] on icon "button" at bounding box center [1131, 76] width 11 height 11
